Goal: Task Accomplishment & Management: Manage account settings

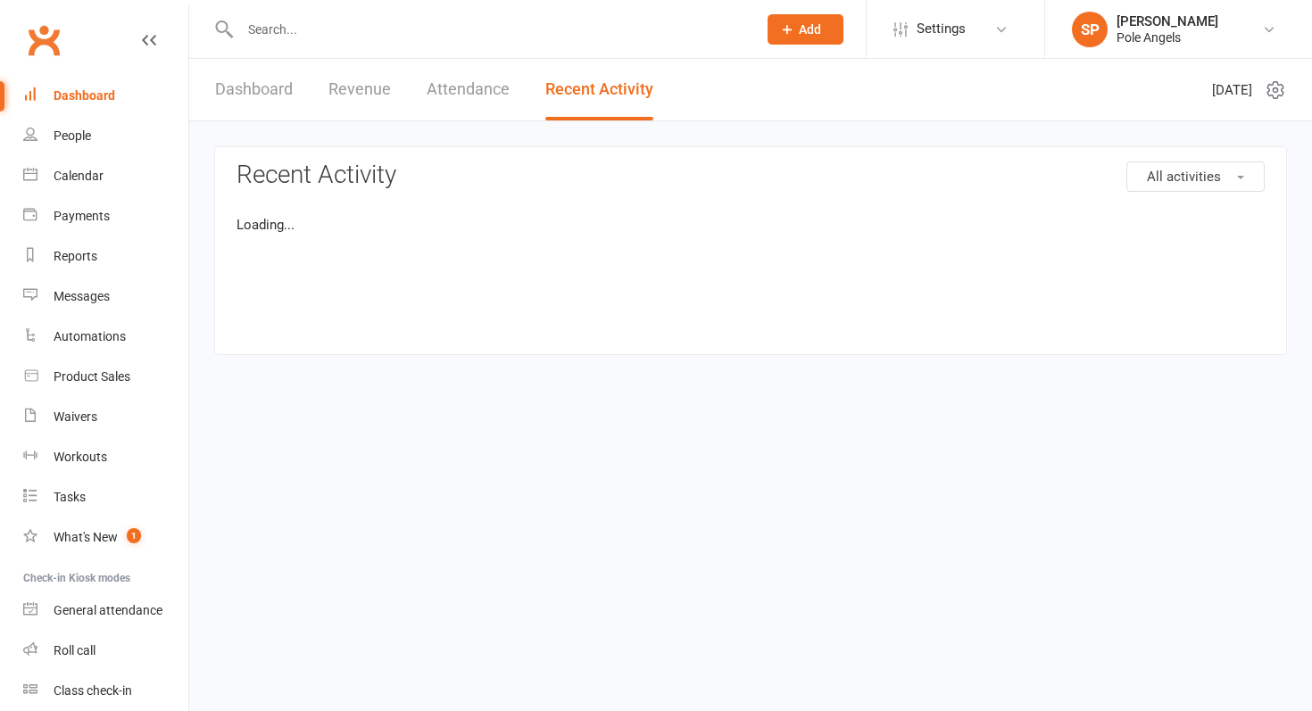
scroll to position [572, 0]
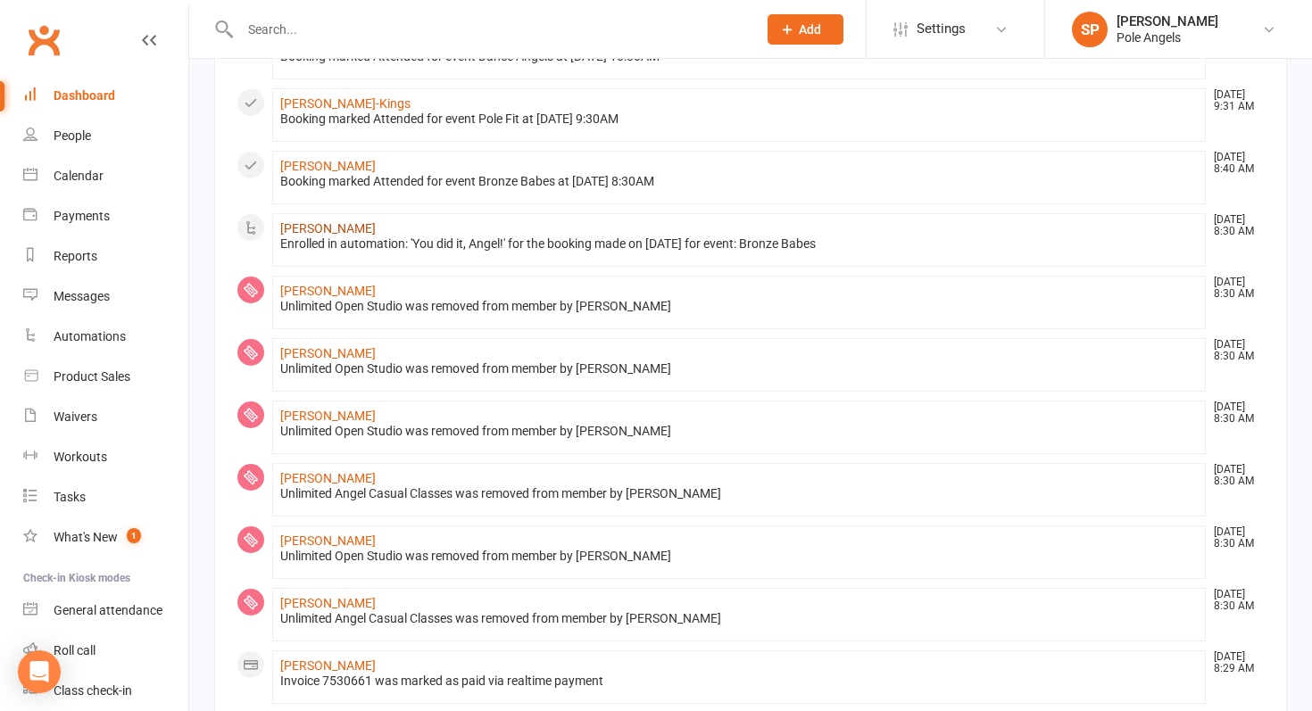
click at [354, 228] on link "[PERSON_NAME]" at bounding box center [328, 228] width 96 height 14
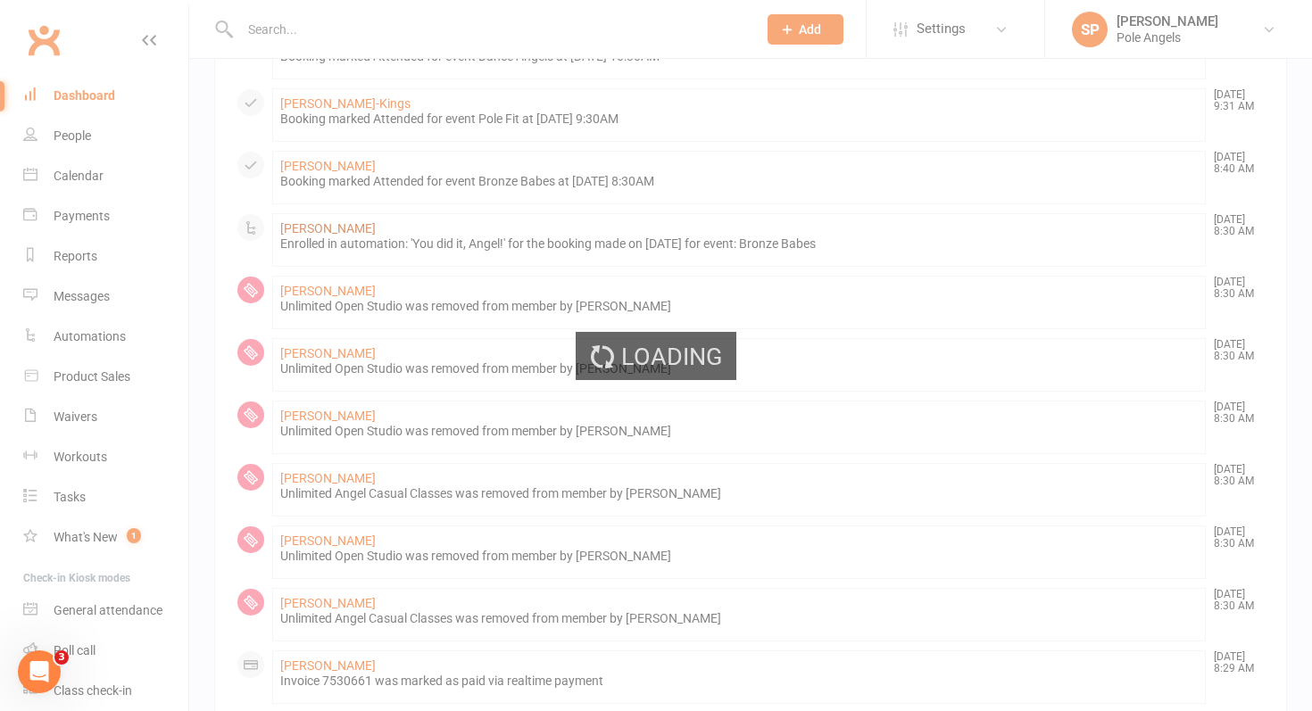
scroll to position [0, 0]
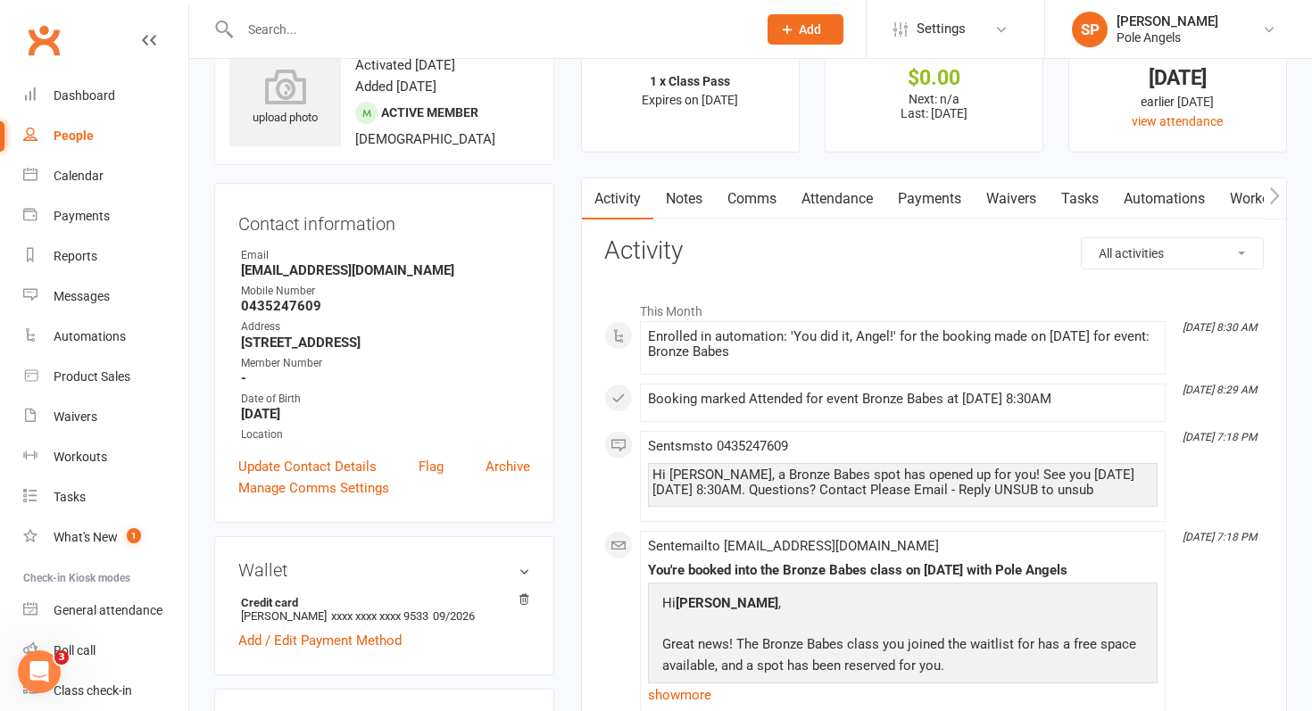
scroll to position [54, 0]
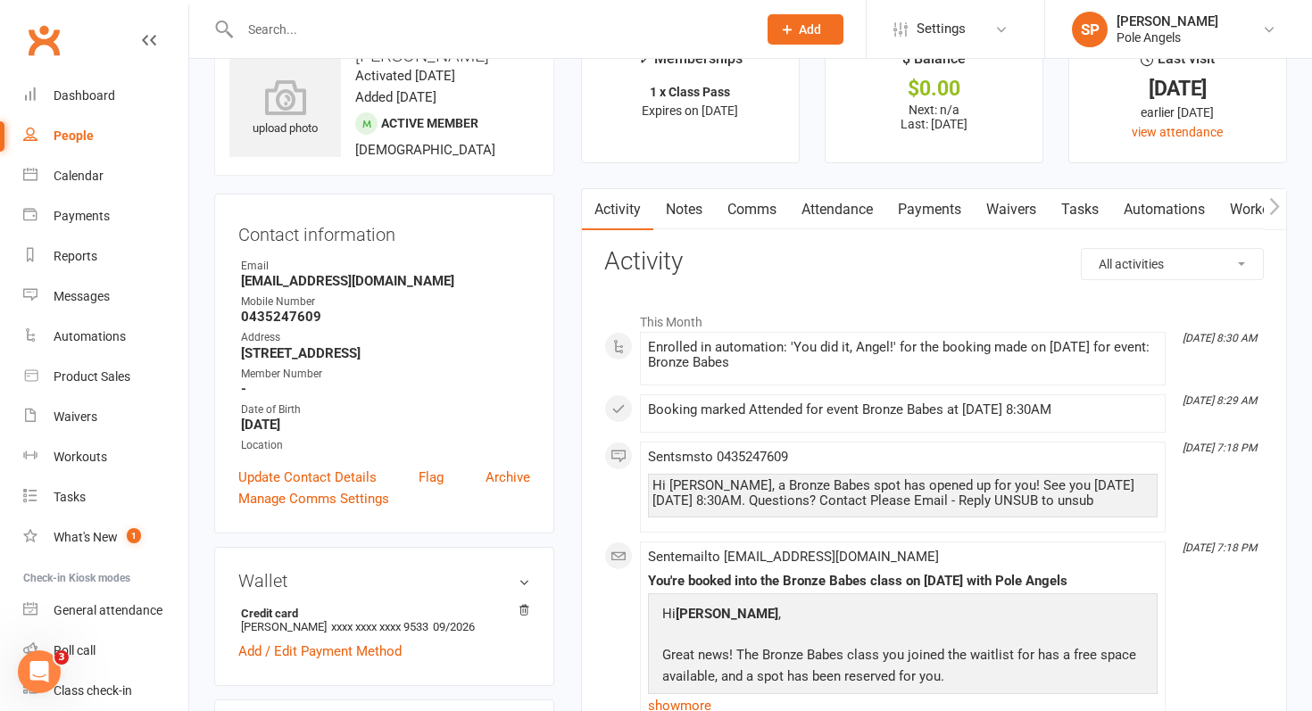
click at [933, 207] on link "Payments" at bounding box center [930, 209] width 88 height 41
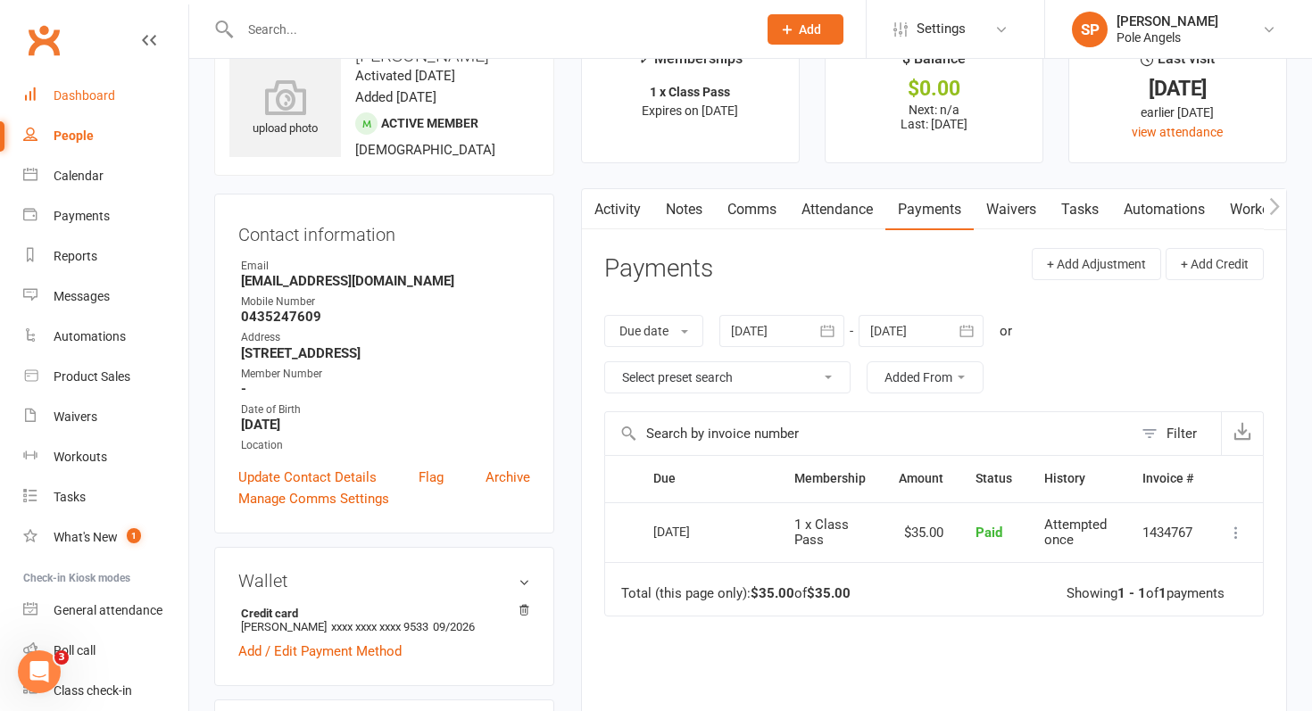
click at [79, 100] on div "Dashboard" at bounding box center [85, 95] width 62 height 14
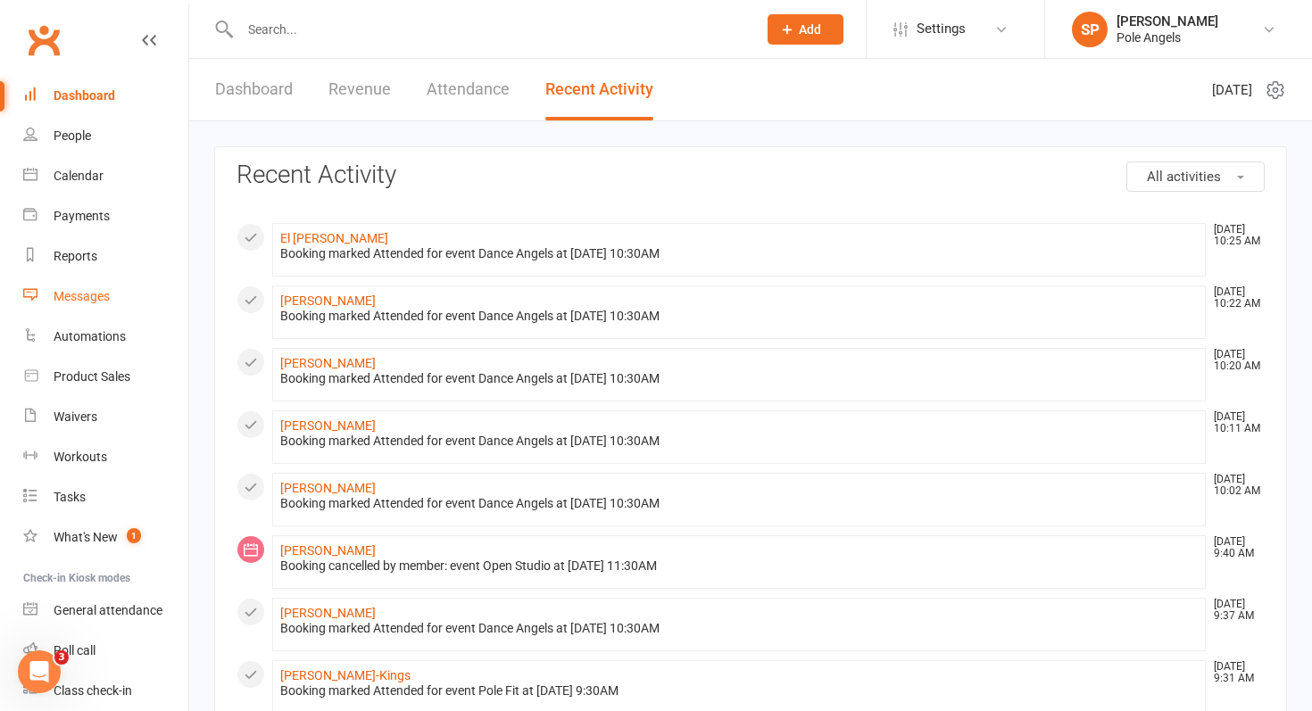
click at [96, 298] on div "Messages" at bounding box center [82, 296] width 56 height 14
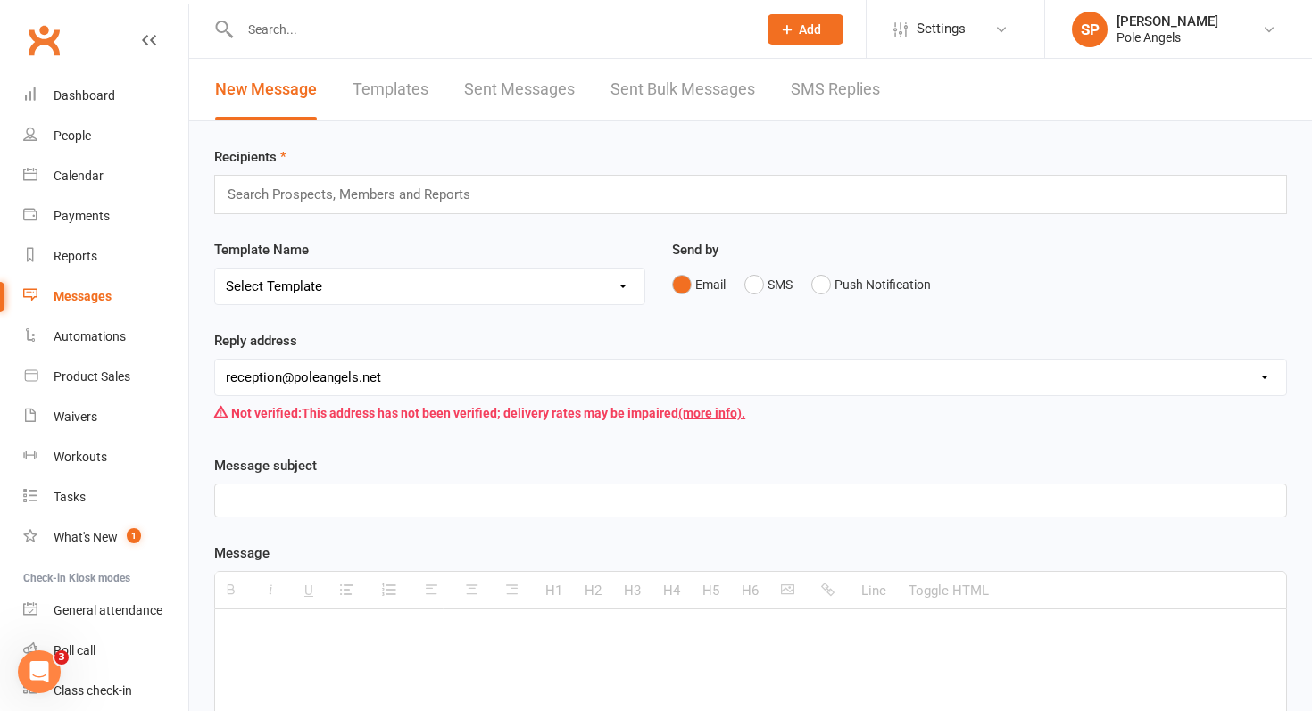
click at [526, 91] on link "Sent Messages" at bounding box center [519, 90] width 111 height 62
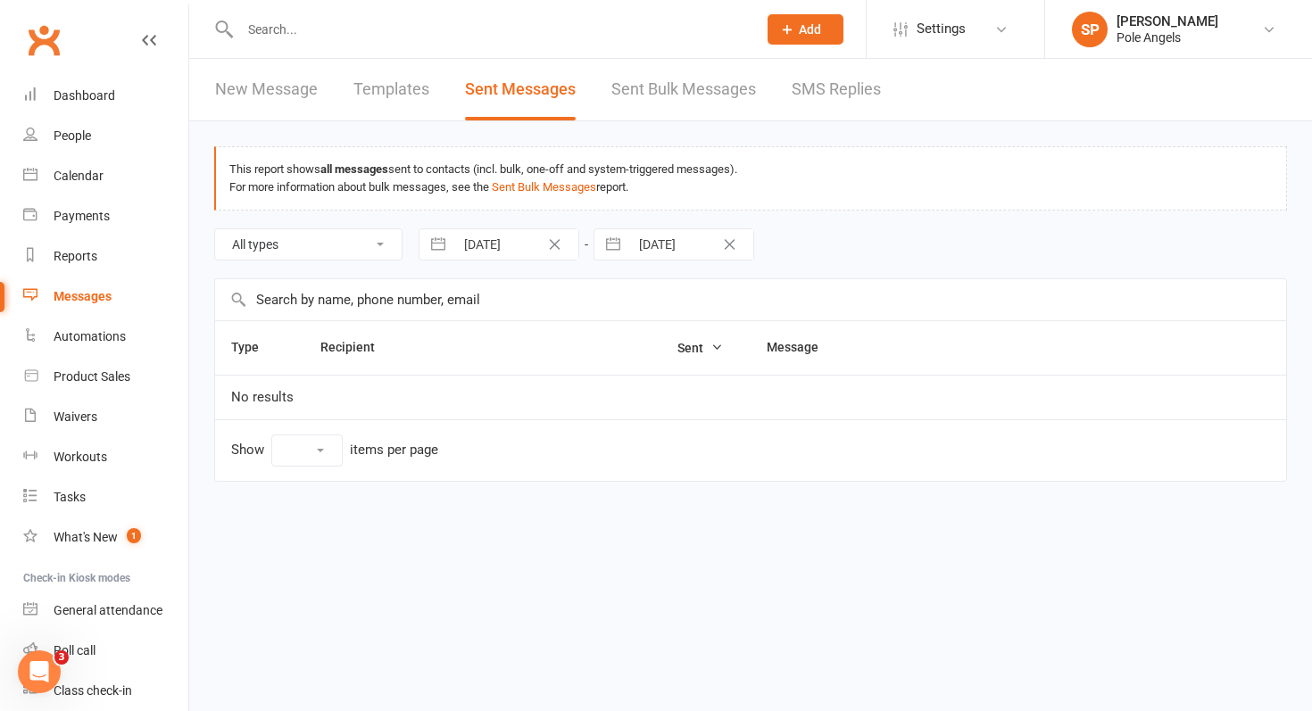
select select "10"
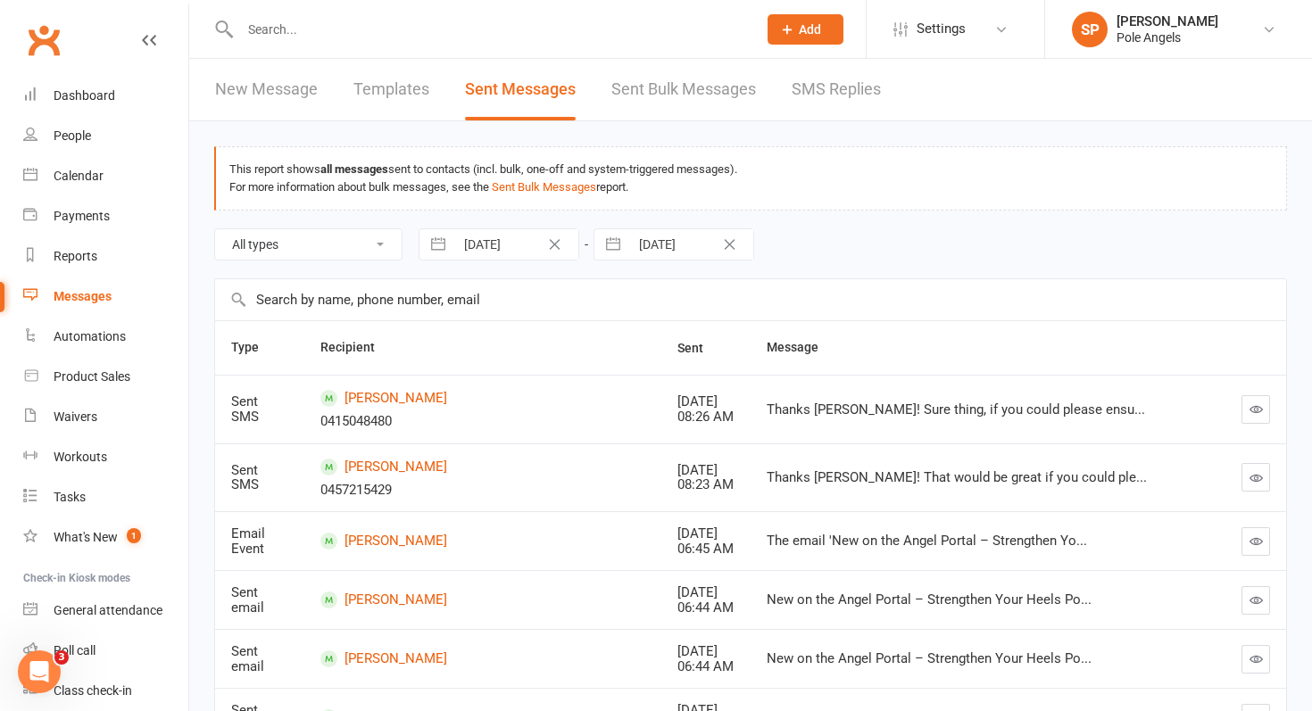
click at [823, 81] on link "SMS Replies" at bounding box center [836, 90] width 89 height 62
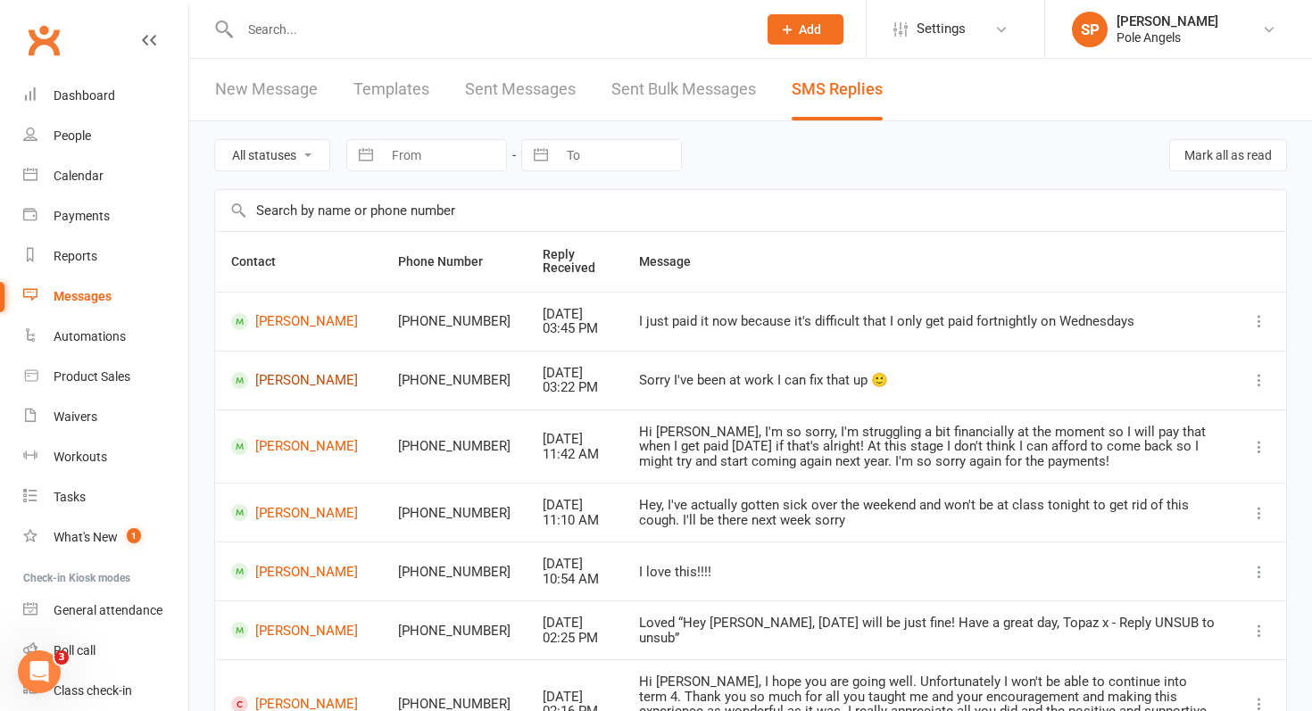
click at [262, 384] on link "[PERSON_NAME]" at bounding box center [298, 380] width 135 height 17
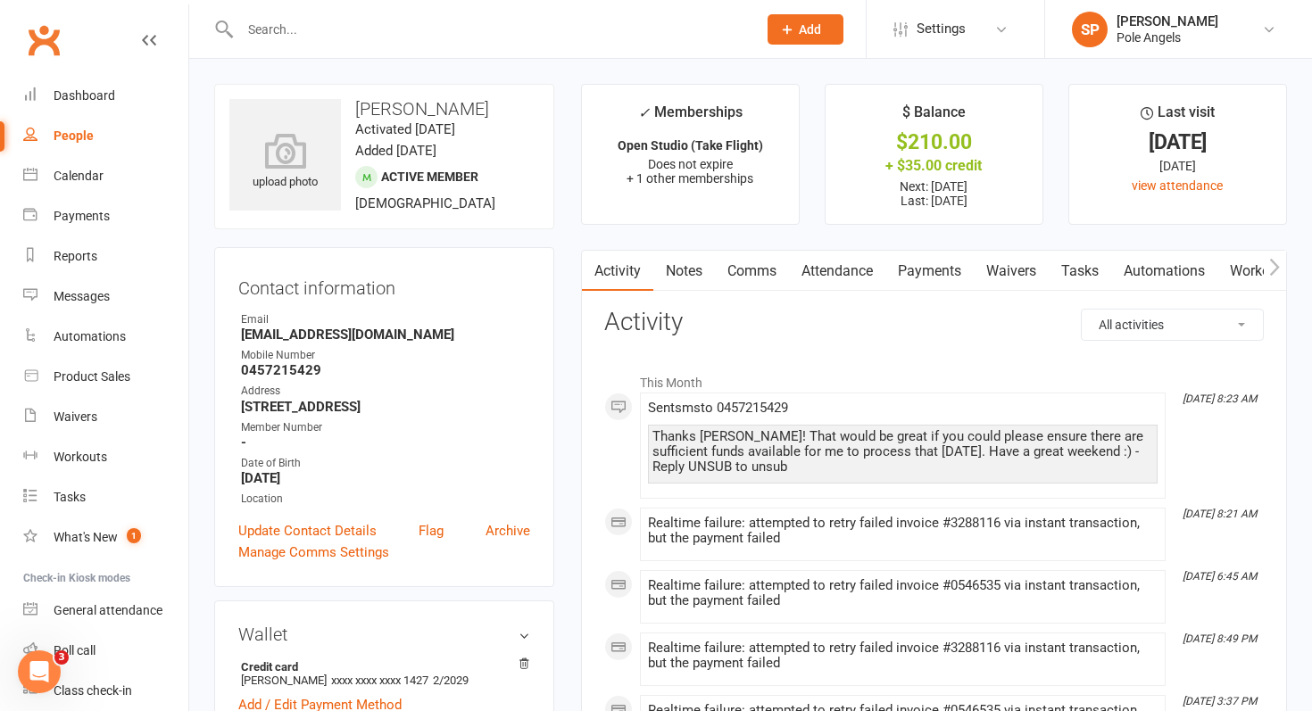
click at [935, 269] on link "Payments" at bounding box center [930, 271] width 88 height 41
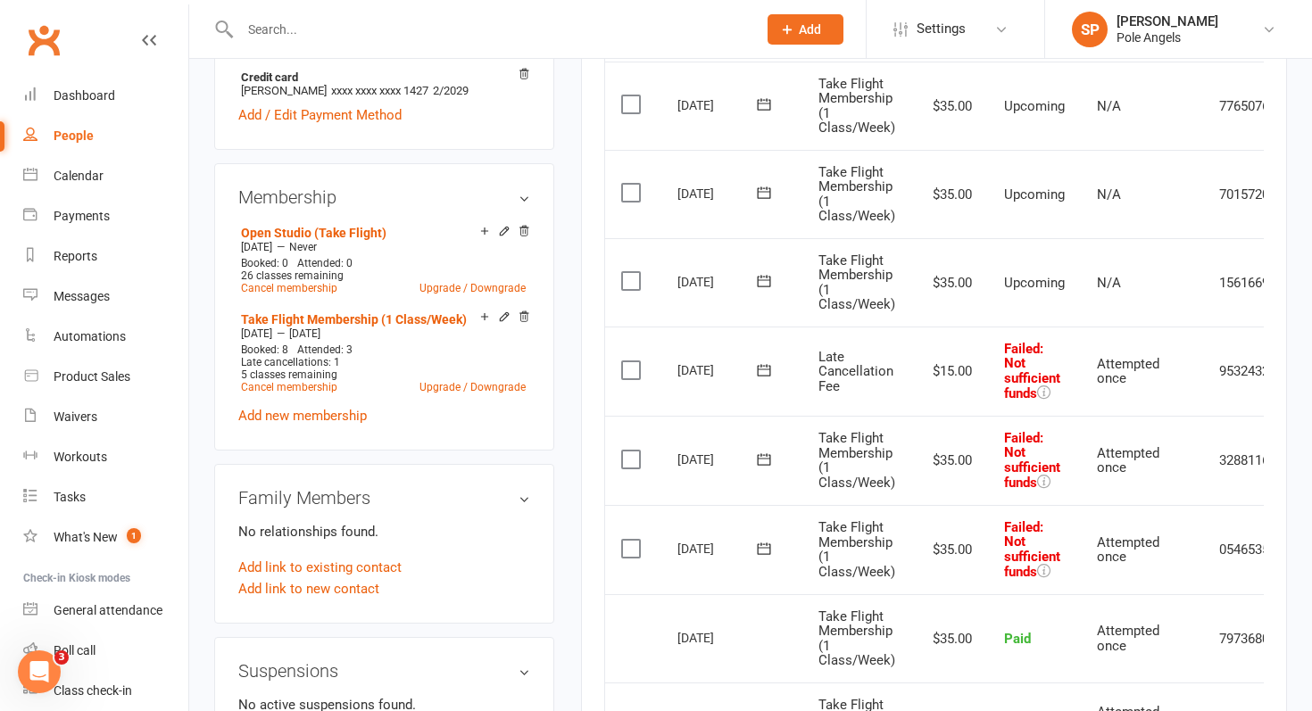
scroll to position [0, 79]
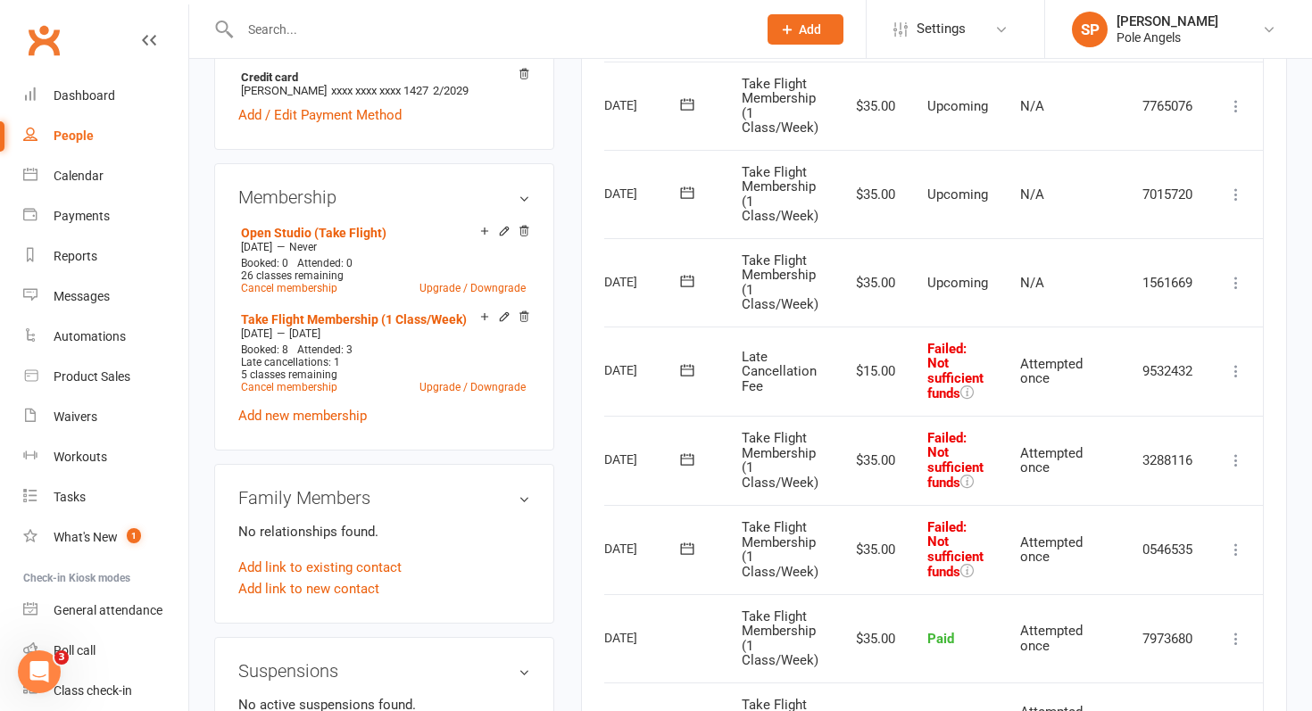
click at [1235, 553] on icon at bounding box center [1236, 550] width 18 height 18
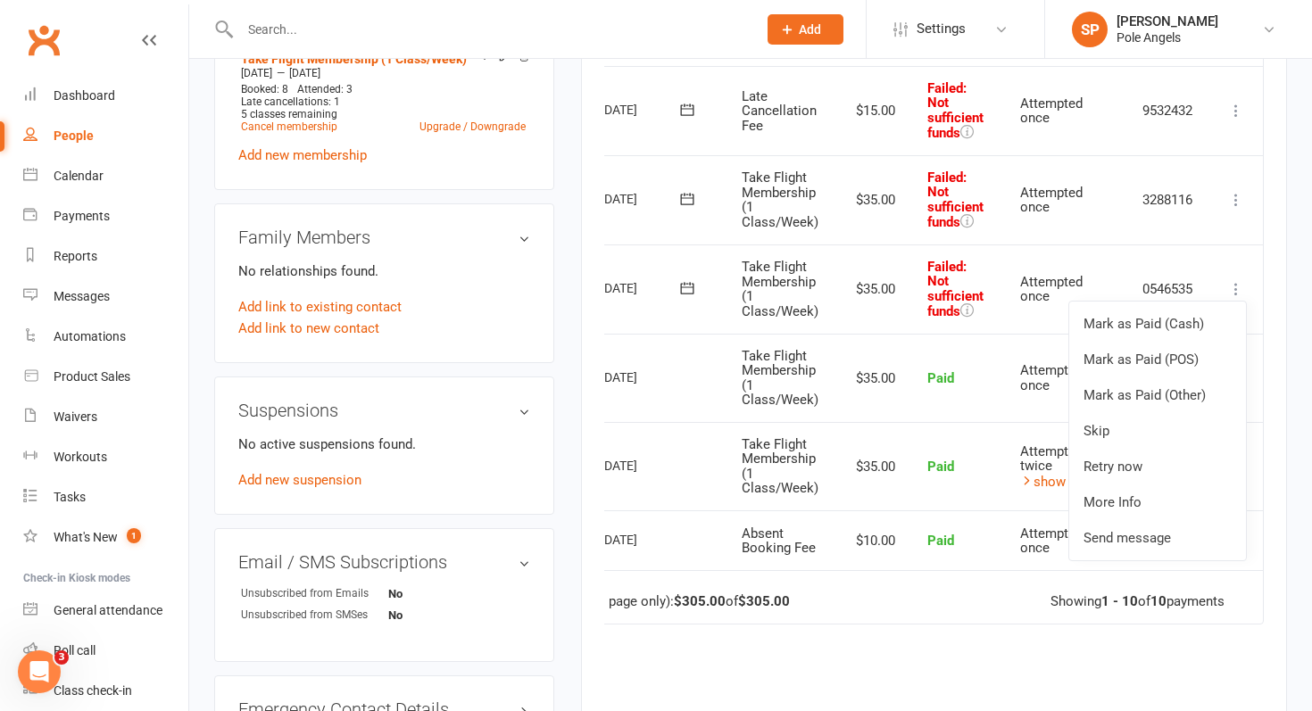
scroll to position [853, 0]
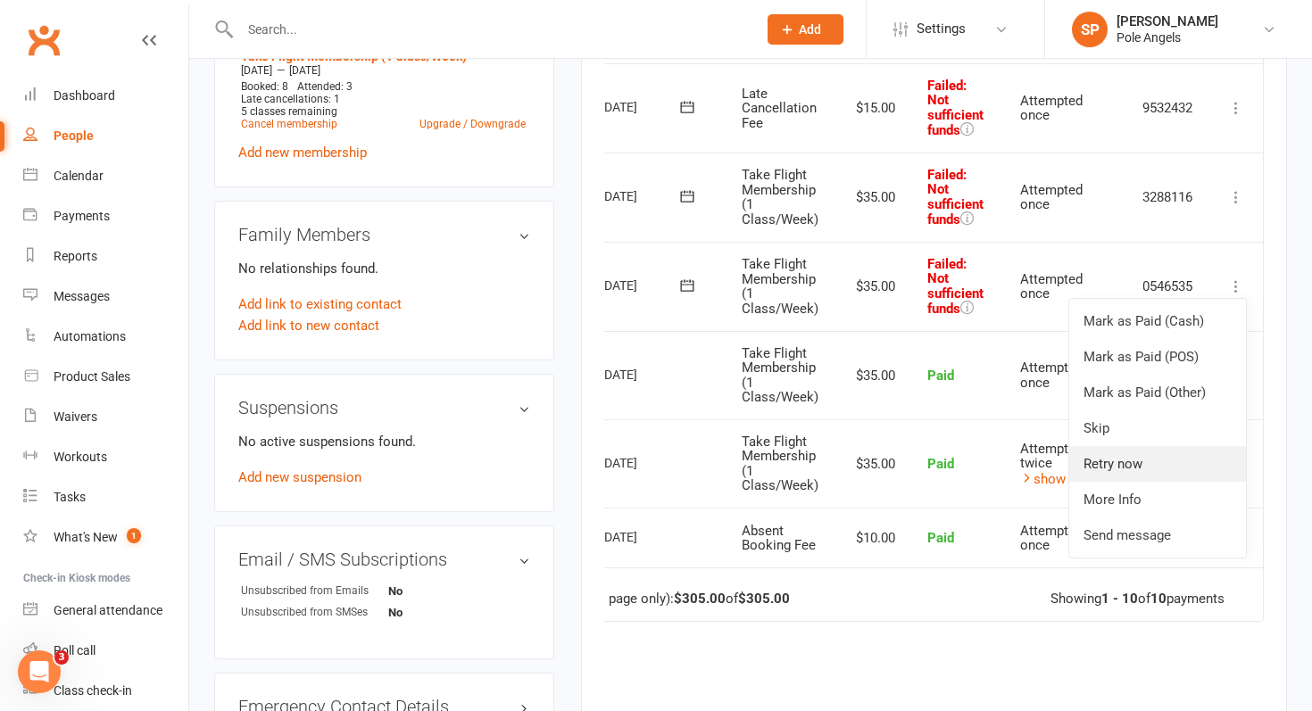
click at [1102, 457] on link "Retry now" at bounding box center [1157, 464] width 177 height 36
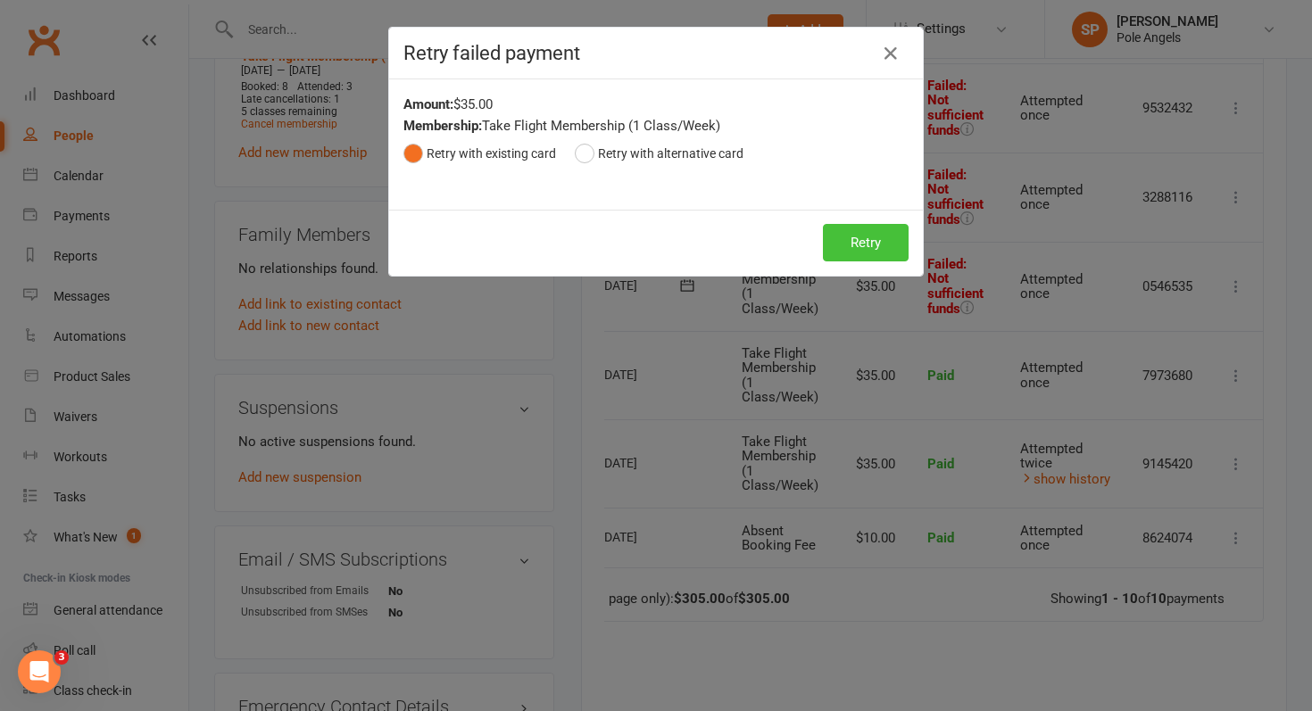
click at [874, 233] on button "Retry" at bounding box center [866, 242] width 86 height 37
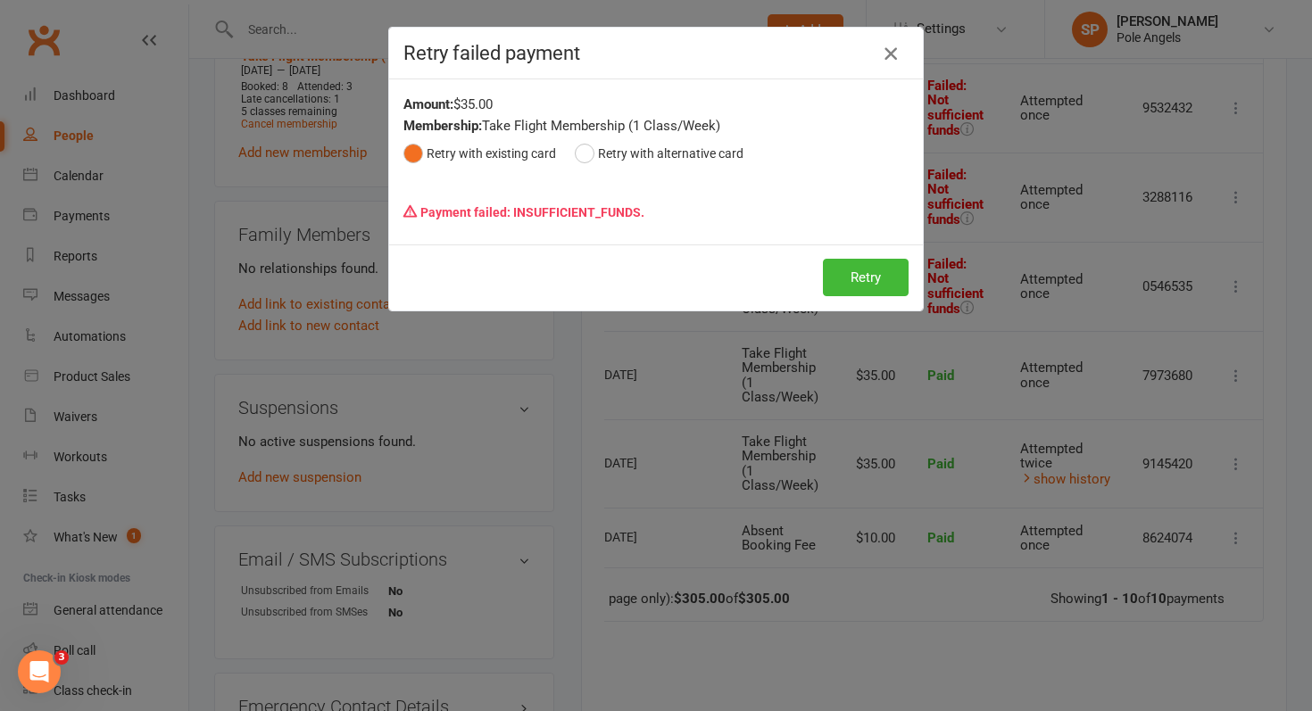
click at [888, 58] on icon "button" at bounding box center [890, 53] width 21 height 21
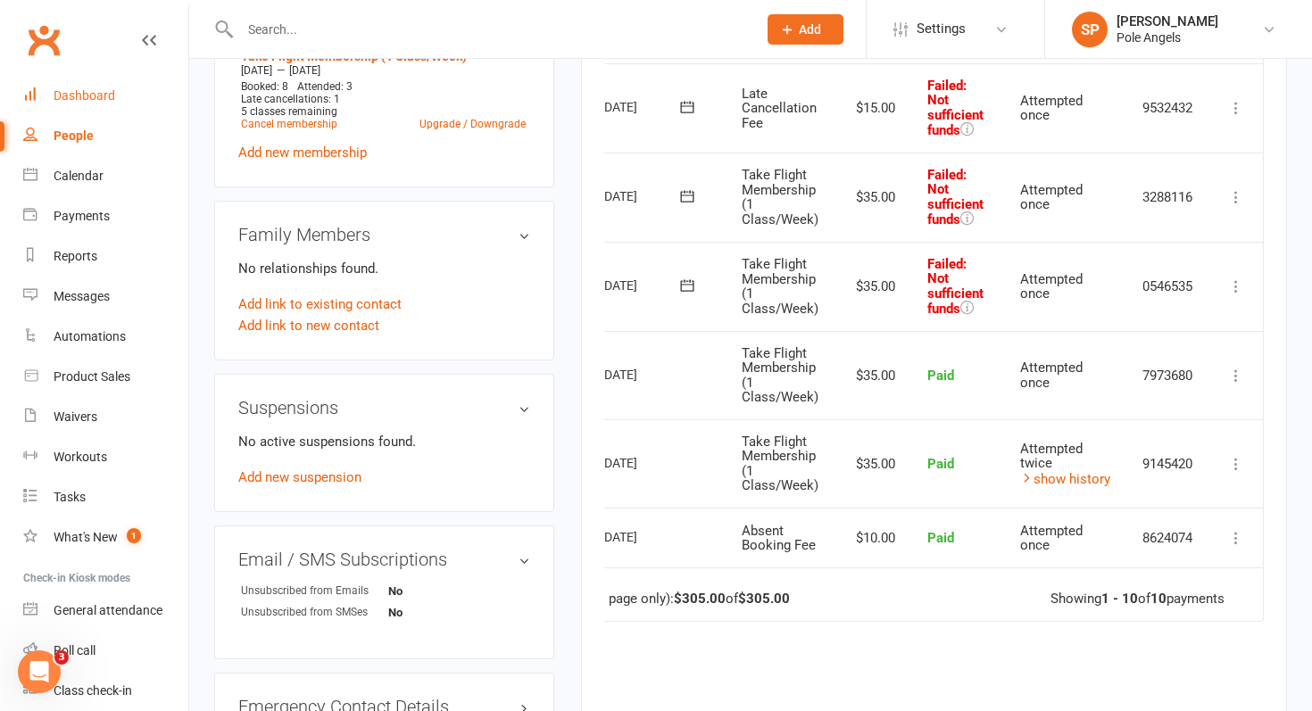
click at [115, 98] on link "Dashboard" at bounding box center [105, 96] width 165 height 40
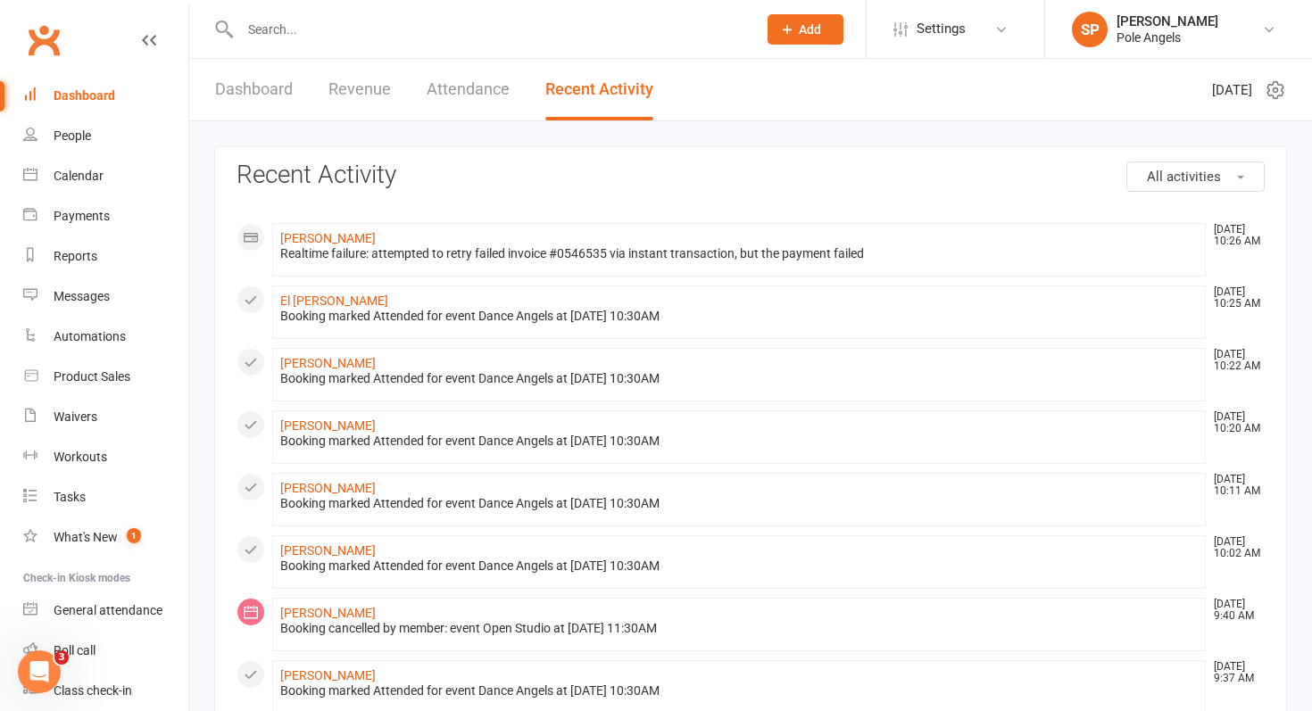
click at [232, 98] on link "Dashboard" at bounding box center [254, 90] width 78 height 62
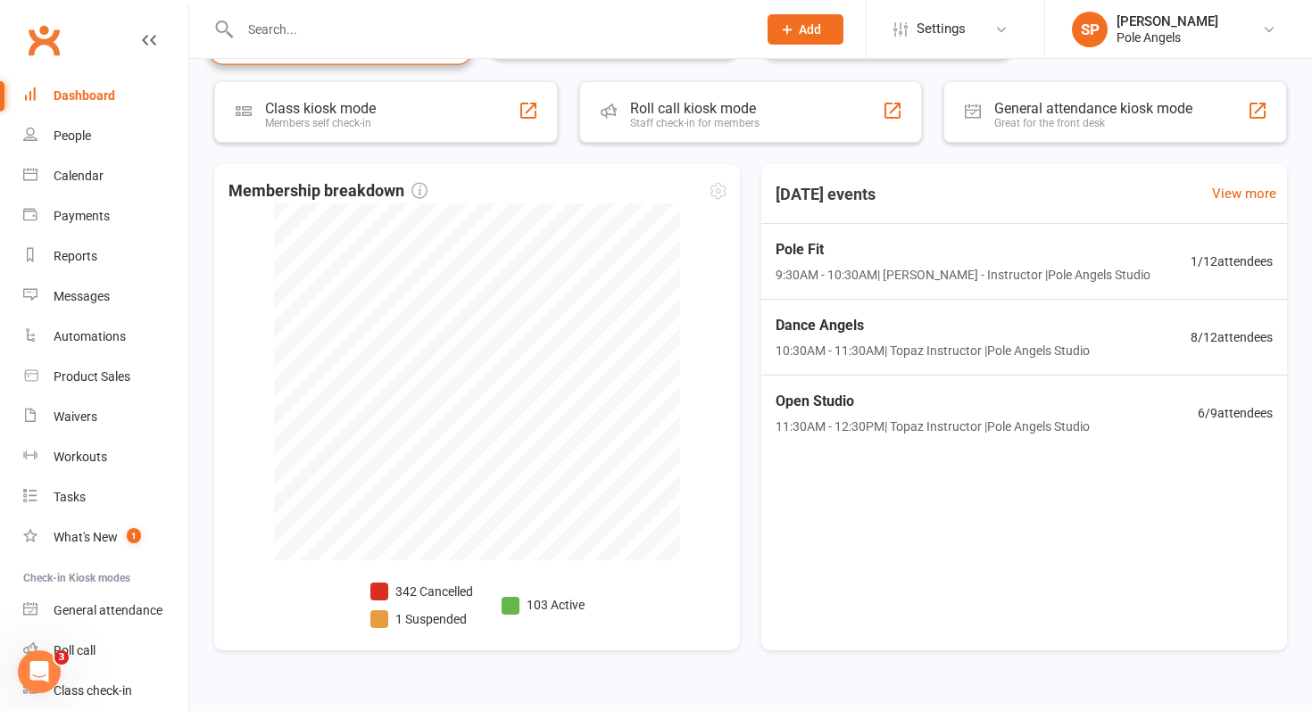
scroll to position [418, 0]
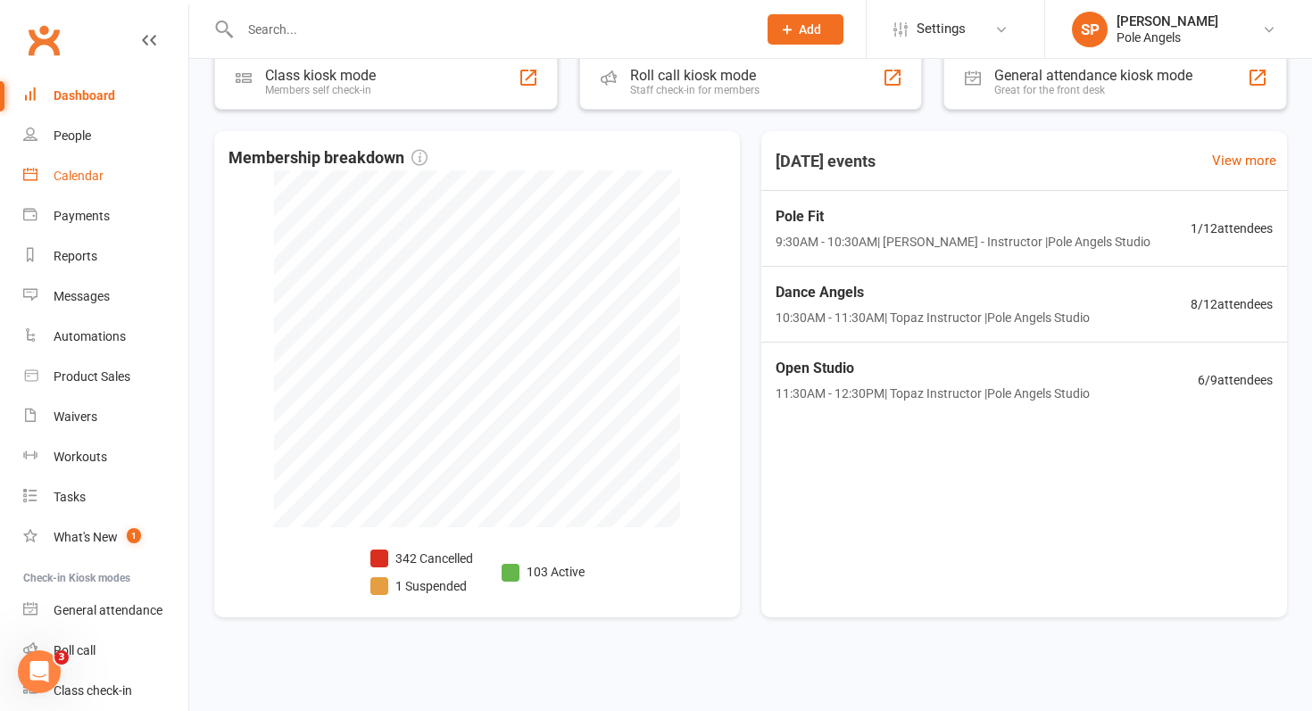
click at [86, 171] on div "Calendar" at bounding box center [79, 176] width 50 height 14
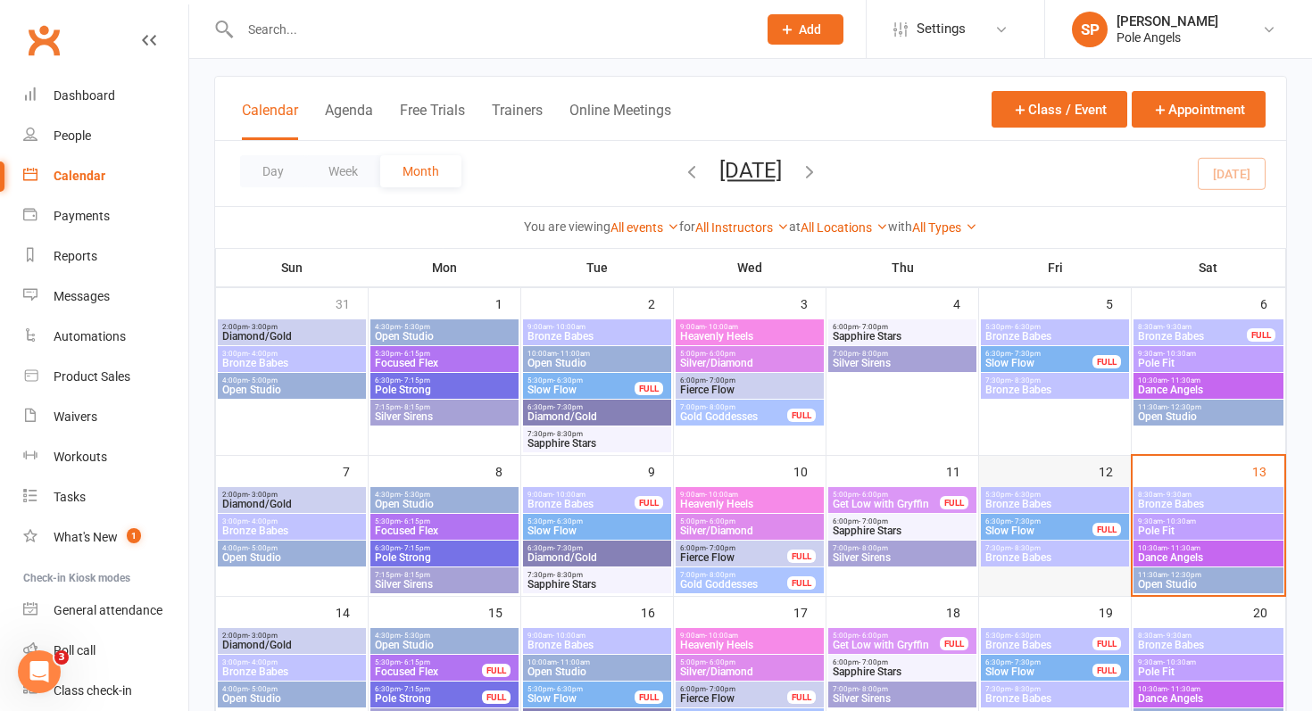
scroll to position [112, 0]
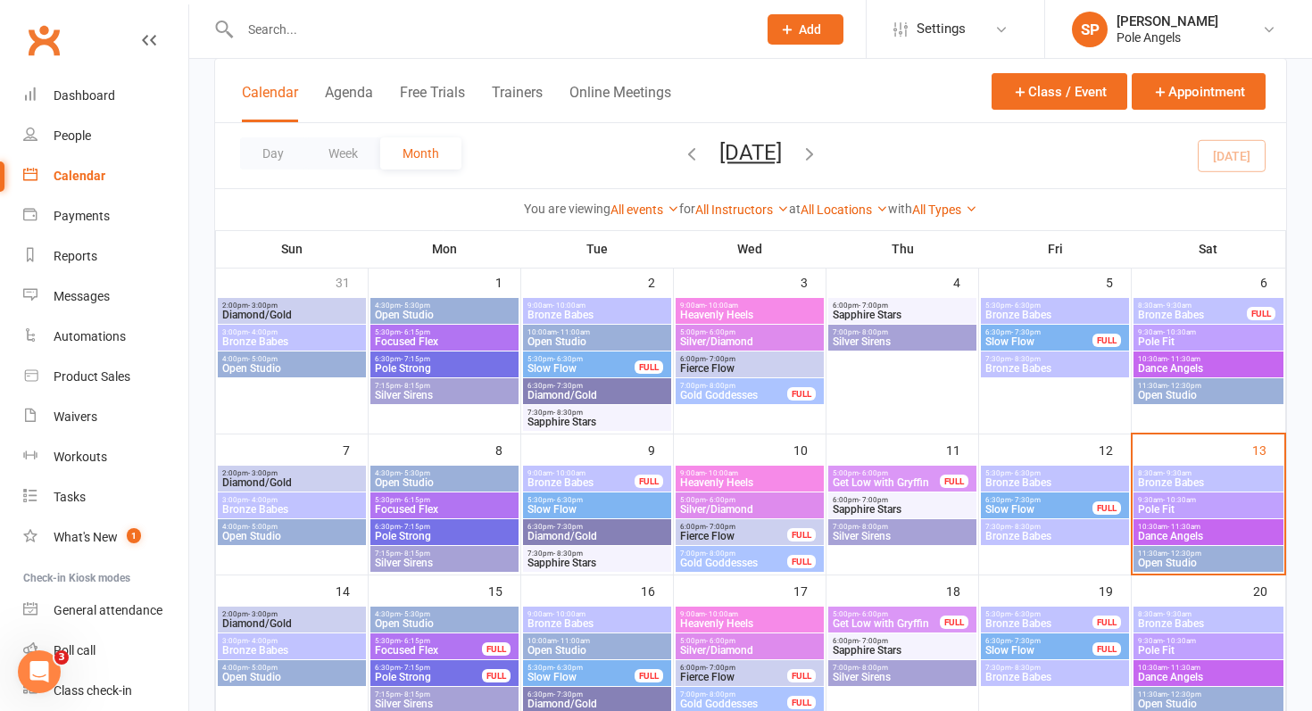
click at [1192, 540] on span "Dance Angels" at bounding box center [1208, 536] width 143 height 11
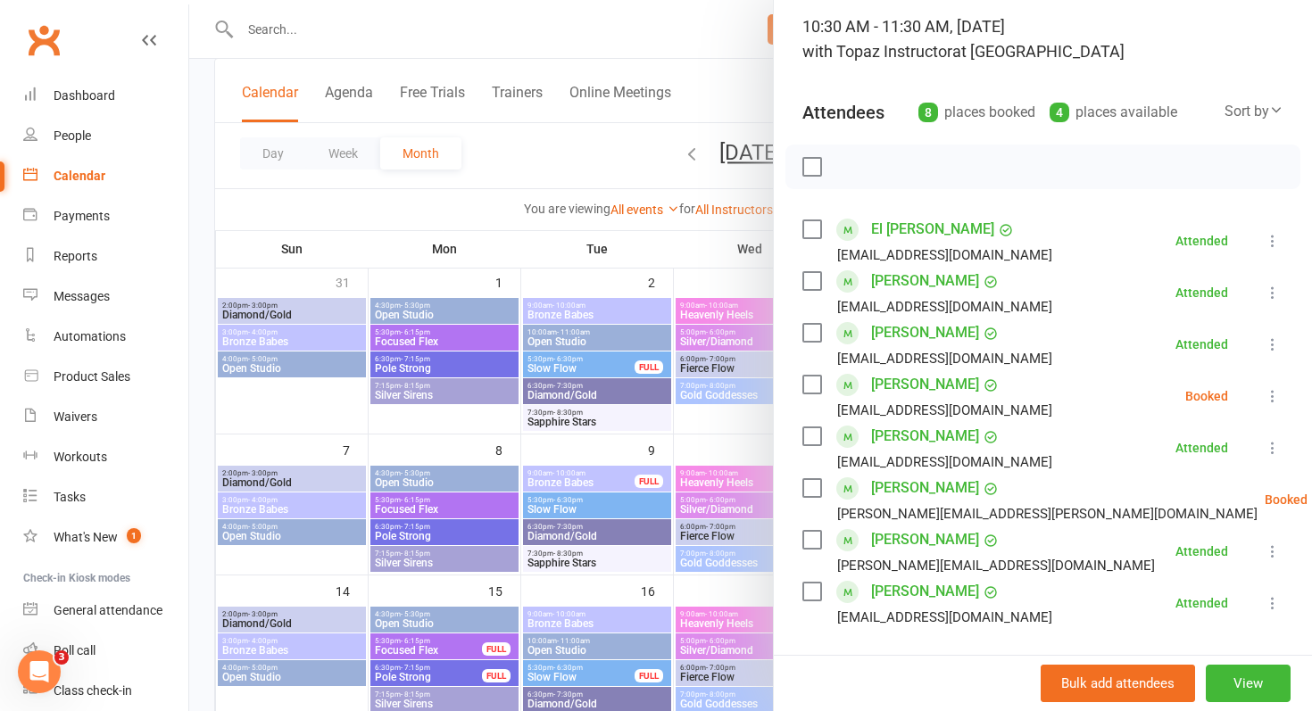
scroll to position [122, 0]
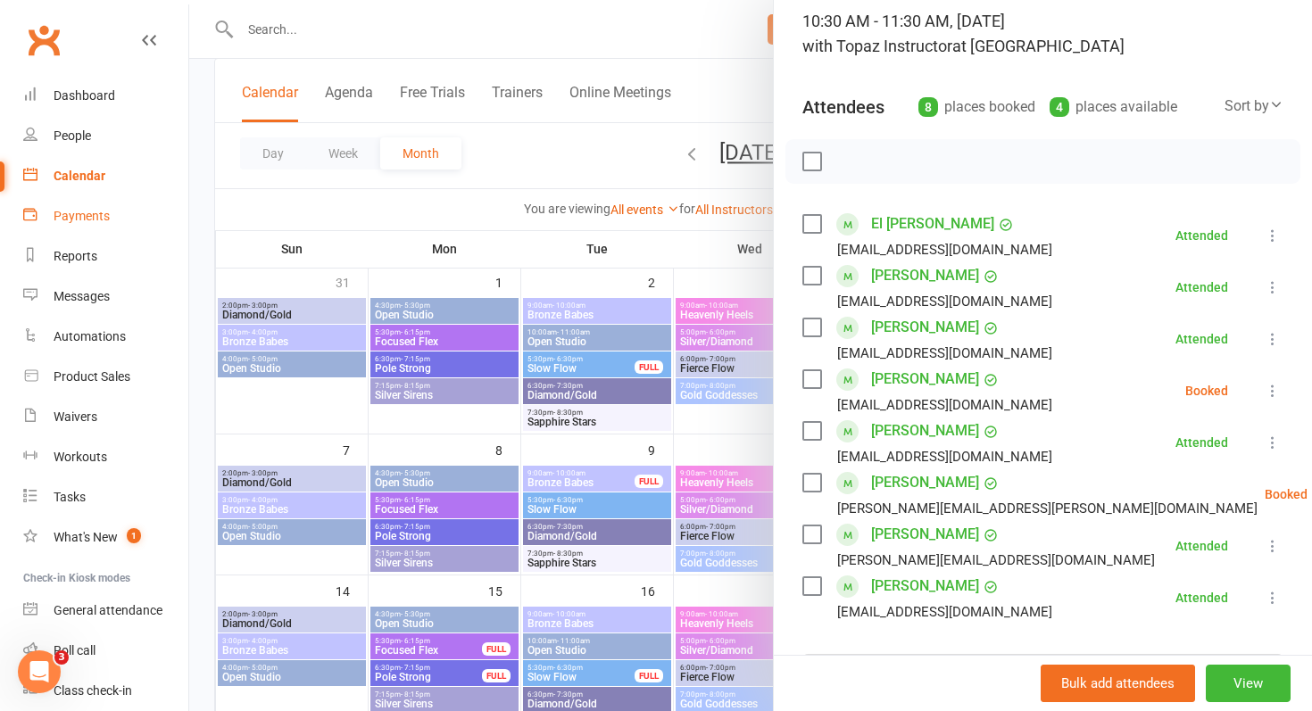
click at [71, 225] on link "Payments" at bounding box center [105, 216] width 165 height 40
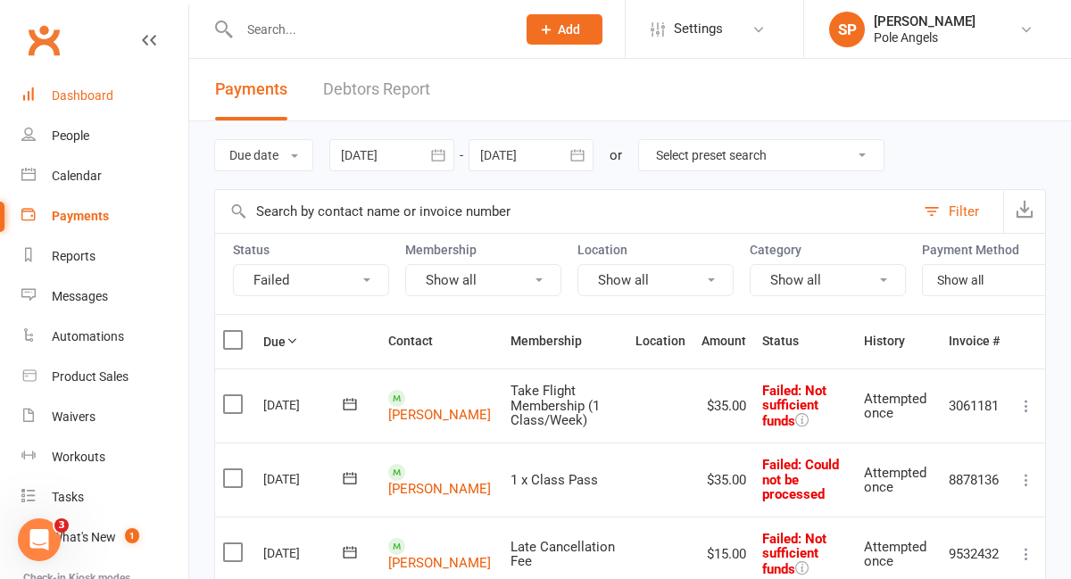
click at [83, 98] on div "Dashboard" at bounding box center [83, 95] width 62 height 14
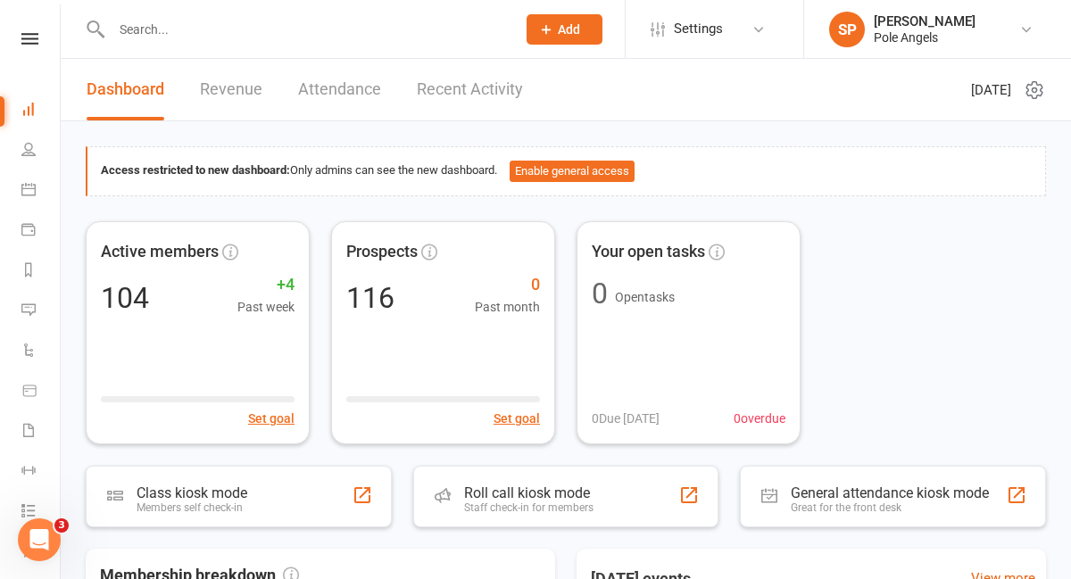
click at [497, 90] on link "Recent Activity" at bounding box center [470, 90] width 106 height 62
